Goal: Task Accomplishment & Management: Manage account settings

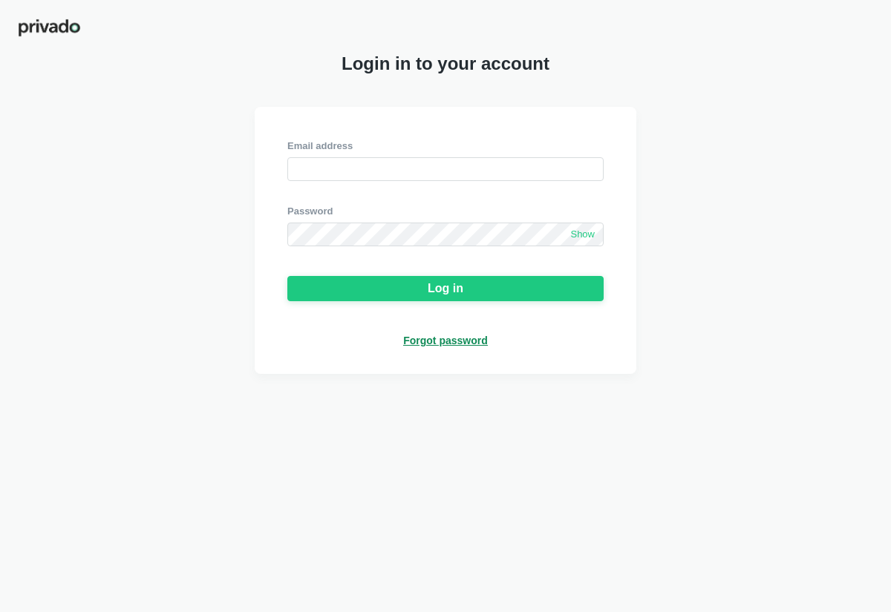
click at [480, 347] on div "Forgot password" at bounding box center [445, 340] width 85 height 13
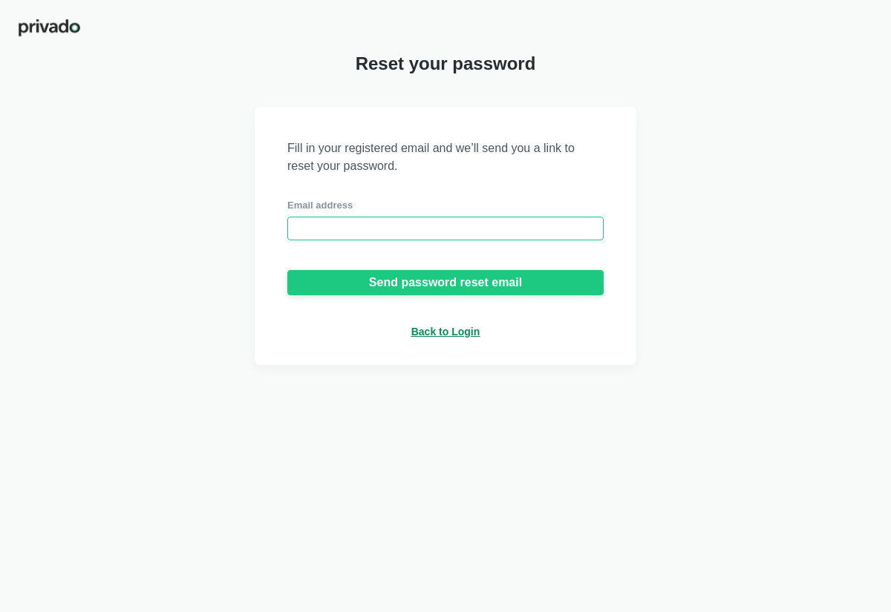
click at [457, 241] on input "email" at bounding box center [445, 229] width 316 height 24
click at [443, 339] on div "Back to Login" at bounding box center [445, 331] width 69 height 13
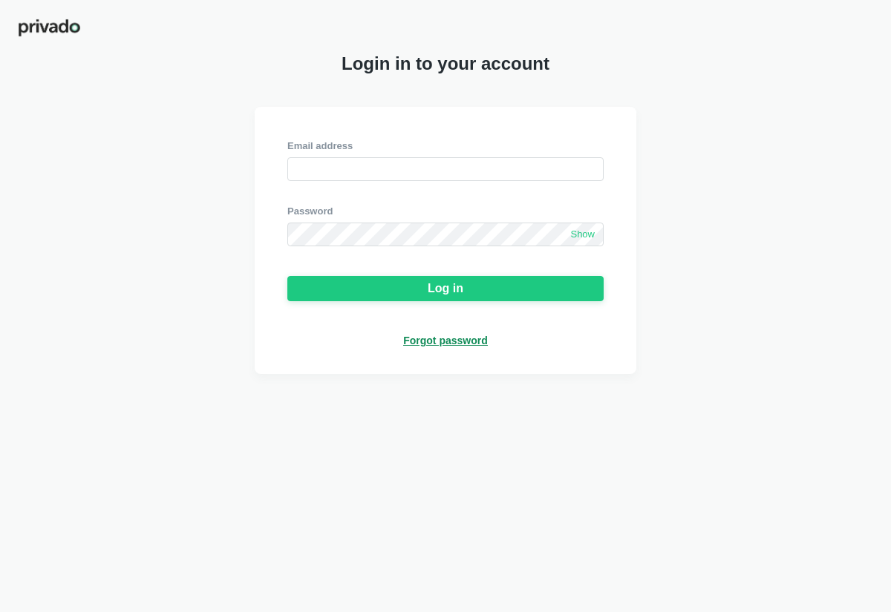
click at [456, 337] on div "Forgot password" at bounding box center [445, 340] width 85 height 13
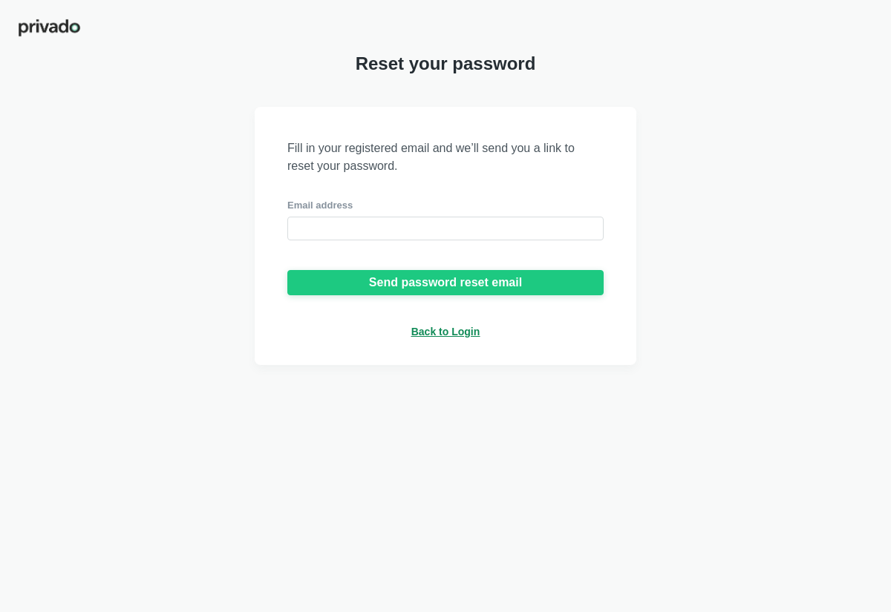
click at [457, 337] on div "Back to Login" at bounding box center [445, 331] width 69 height 13
